Goal: Check status: Check status

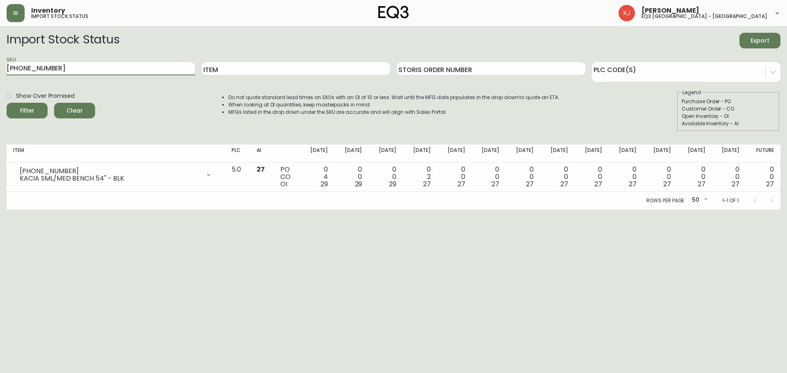
drag, startPoint x: 73, startPoint y: 67, endPoint x: 0, endPoint y: 71, distance: 72.7
click at [0, 71] on main "Import Stock Status Export SKU [PHONE_NUMBER] Item Storis Order Number PLC Code…" at bounding box center [393, 118] width 787 height 184
click at [259, 67] on input "Item" at bounding box center [296, 68] width 189 height 13
type input "BOXY"
click at [7, 103] on button "Filter" at bounding box center [27, 111] width 41 height 16
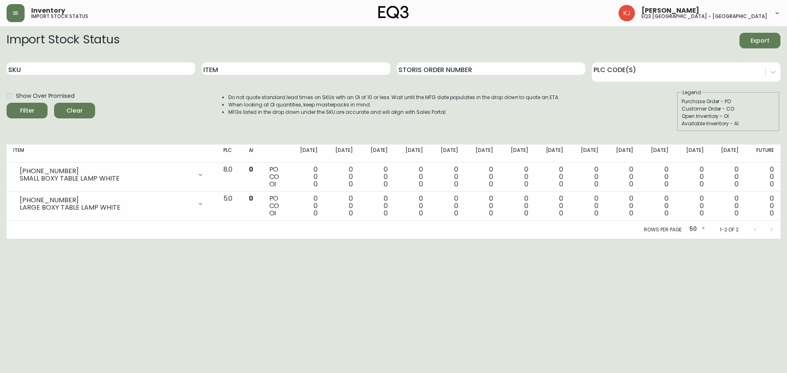
click at [58, 239] on html "Inventory import stock status [PERSON_NAME] eq3 [GEOGRAPHIC_DATA] - [GEOGRAPHIC…" at bounding box center [393, 119] width 787 height 239
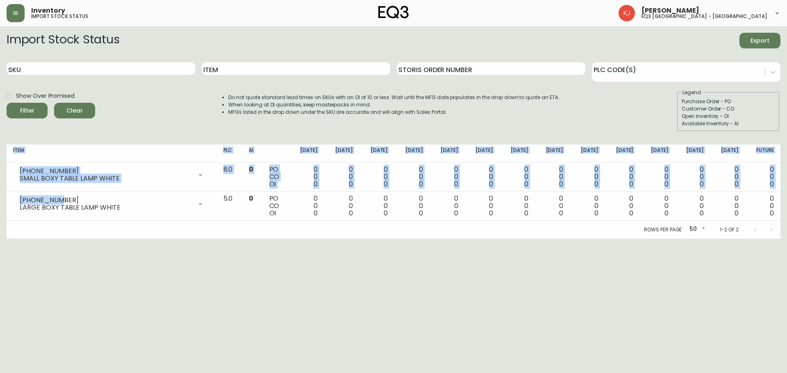
drag, startPoint x: 59, startPoint y: 201, endPoint x: 1, endPoint y: 199, distance: 58.3
click at [1, 199] on main "Import Stock Status Export SKU Item Storis Order Number PLC Code(s) Show Over P…" at bounding box center [393, 132] width 787 height 213
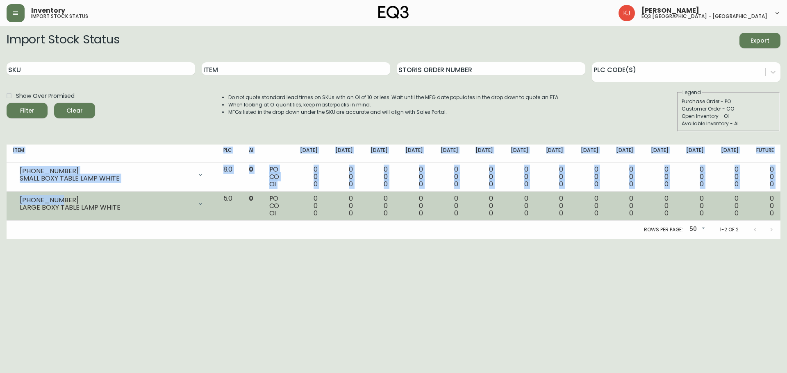
click at [19, 200] on div "[PHONE_NUMBER] LARGE BOXY TABLE LAMP WHITE" at bounding box center [111, 204] width 197 height 18
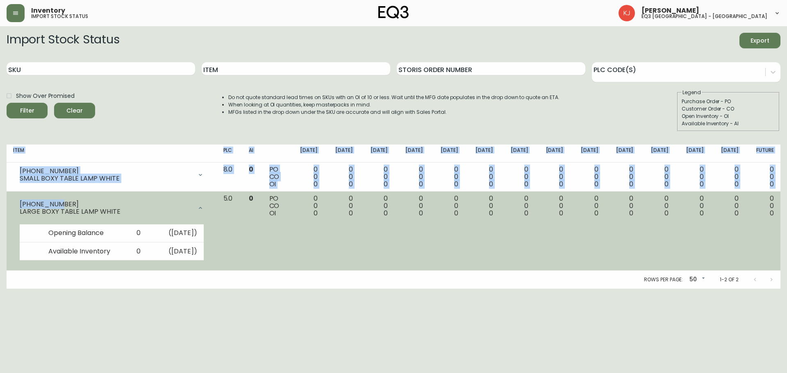
click at [21, 201] on div "[PHONE_NUMBER]" at bounding box center [106, 204] width 173 height 7
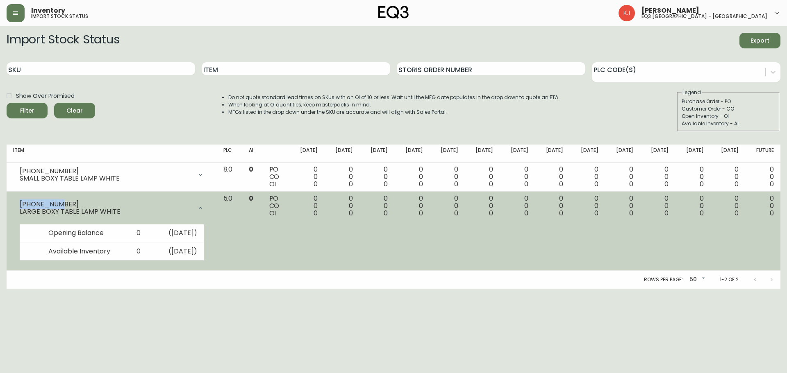
drag, startPoint x: 20, startPoint y: 201, endPoint x: 52, endPoint y: 201, distance: 31.6
click at [52, 201] on div "[PHONE_NUMBER]" at bounding box center [106, 204] width 173 height 7
copy div "[PHONE_NUMBER]"
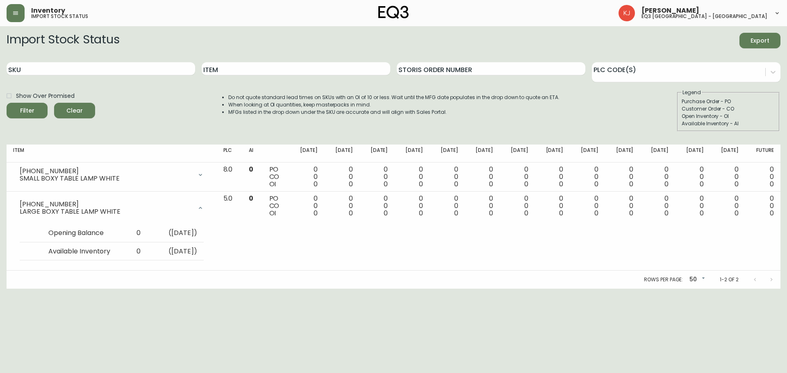
click at [456, 289] on html "Inventory import stock status [PERSON_NAME] eq3 [GEOGRAPHIC_DATA] - [GEOGRAPHIC…" at bounding box center [393, 144] width 787 height 289
drag, startPoint x: 59, startPoint y: 168, endPoint x: 0, endPoint y: 167, distance: 58.6
click at [0, 167] on main "Import Stock Status Export SKU Item Storis Order Number PLC Code(s) Show Over P…" at bounding box center [393, 157] width 787 height 263
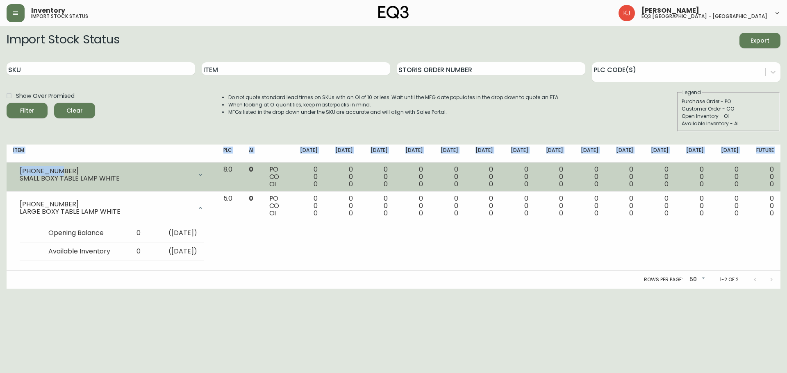
click at [20, 170] on div "[PHONE_NUMBER]" at bounding box center [106, 171] width 173 height 7
drag, startPoint x: 20, startPoint y: 170, endPoint x: 56, endPoint y: 169, distance: 36.5
click at [56, 169] on div "[PHONE_NUMBER]" at bounding box center [106, 171] width 173 height 7
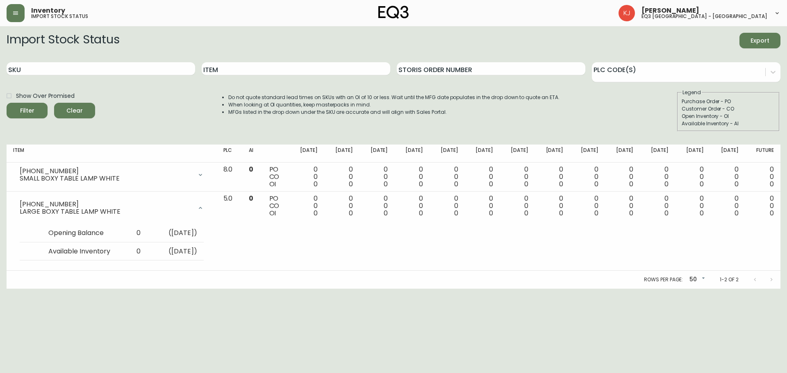
click at [684, 289] on html "Inventory import stock status [PERSON_NAME] eq3 [GEOGRAPHIC_DATA] - [GEOGRAPHIC…" at bounding box center [393, 144] width 787 height 289
click at [118, 64] on input "SKU" at bounding box center [101, 68] width 189 height 13
paste input "[PHONE_NUMBER]"
click at [7, 103] on button "Filter" at bounding box center [27, 111] width 41 height 16
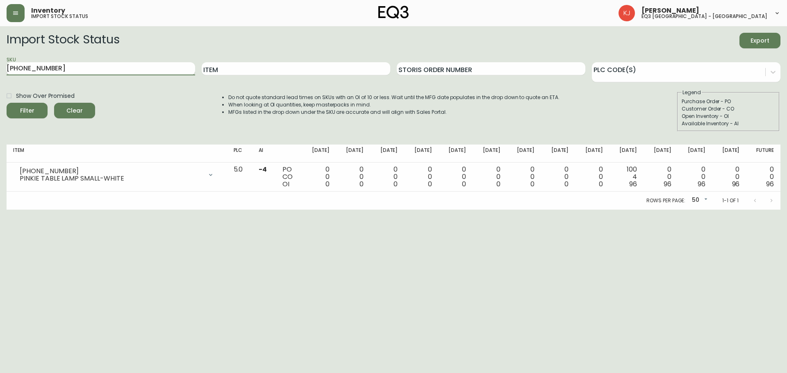
click at [82, 72] on input "[PHONE_NUMBER]" at bounding box center [101, 68] width 189 height 13
drag, startPoint x: 132, startPoint y: 67, endPoint x: 0, endPoint y: 71, distance: 132.5
click at [0, 71] on main "Import Stock Status Export SKU [PHONE_NUMBER] Item Storis Order Number PLC Code…" at bounding box center [393, 118] width 787 height 184
paste input "4"
type input "[PHONE_NUMBER]"
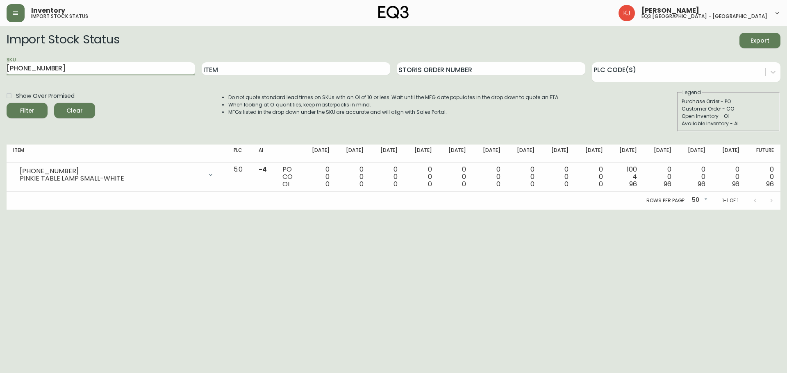
click at [7, 103] on button "Filter" at bounding box center [27, 111] width 41 height 16
